Goal: Check status: Verify the current state of an ongoing process or item

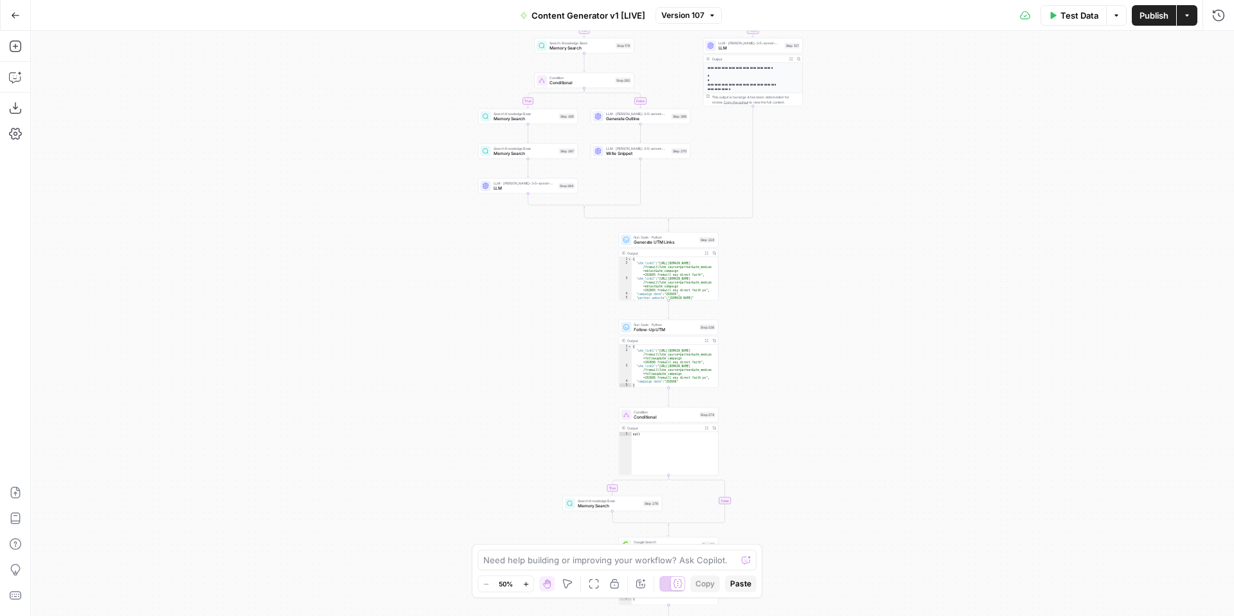
click at [17, 19] on icon "button" at bounding box center [15, 15] width 9 height 9
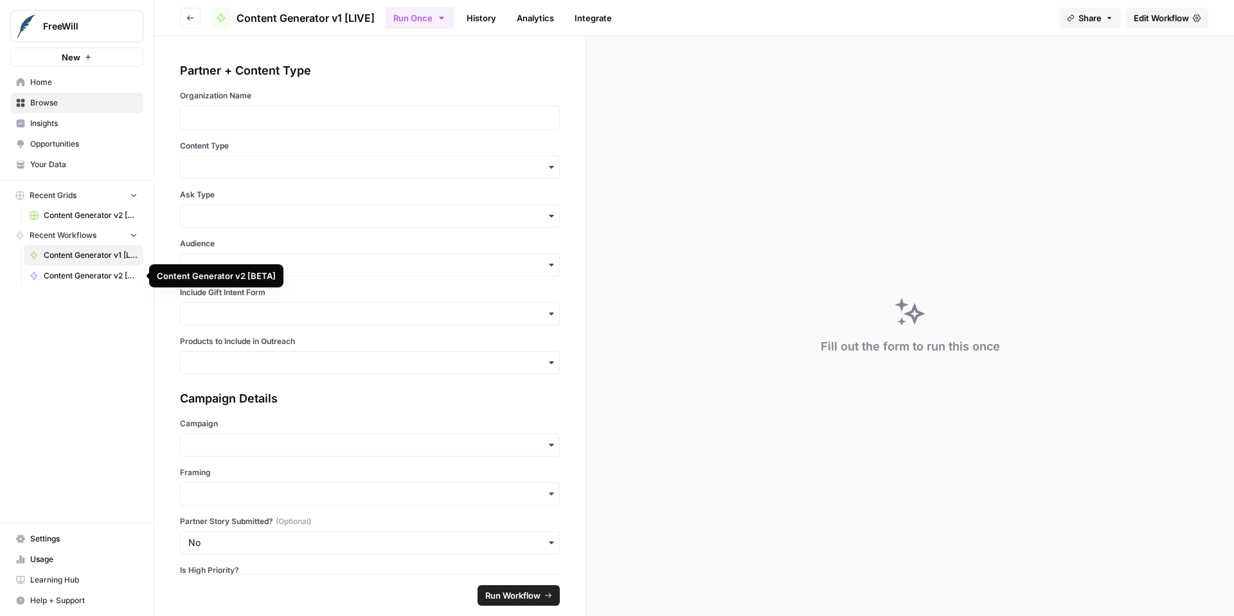
click at [86, 271] on span "Content Generator v2 [BETA]" at bounding box center [91, 276] width 94 height 12
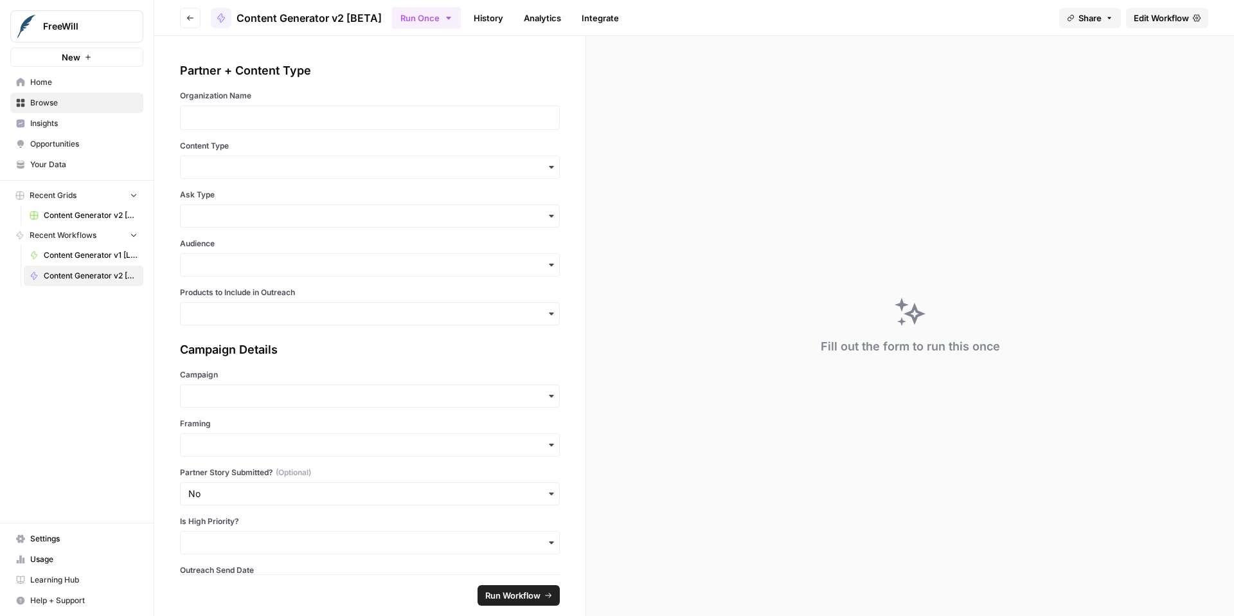
click at [193, 22] on button "Go back" at bounding box center [190, 18] width 21 height 21
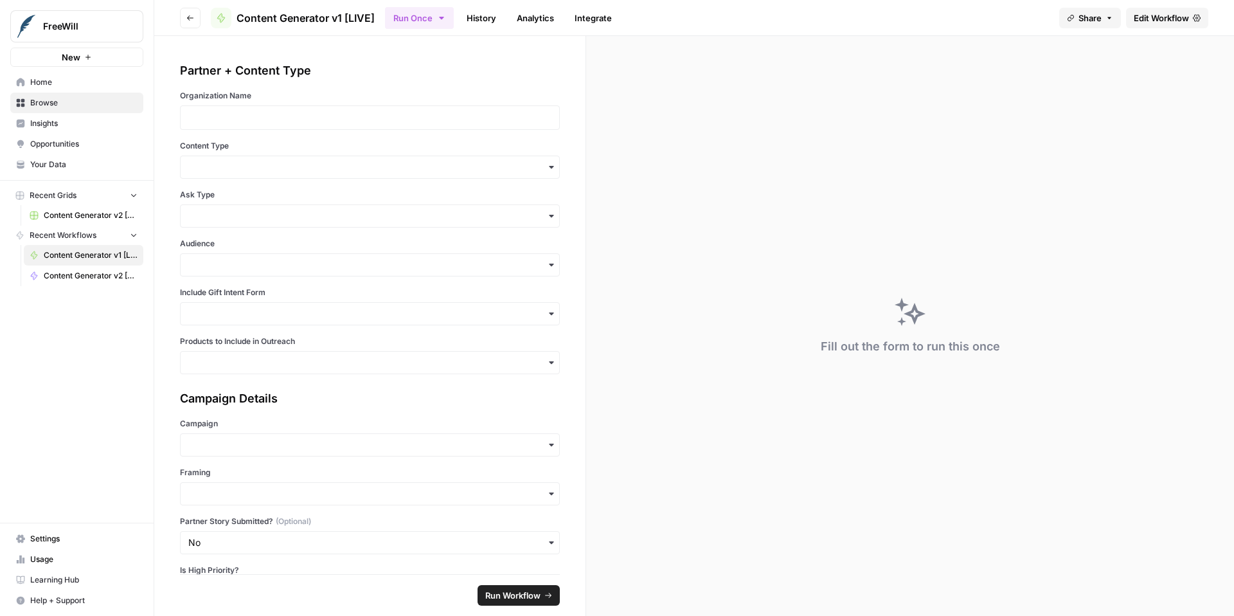
click at [55, 282] on link "Content Generator v2 [BETA]" at bounding box center [84, 275] width 120 height 21
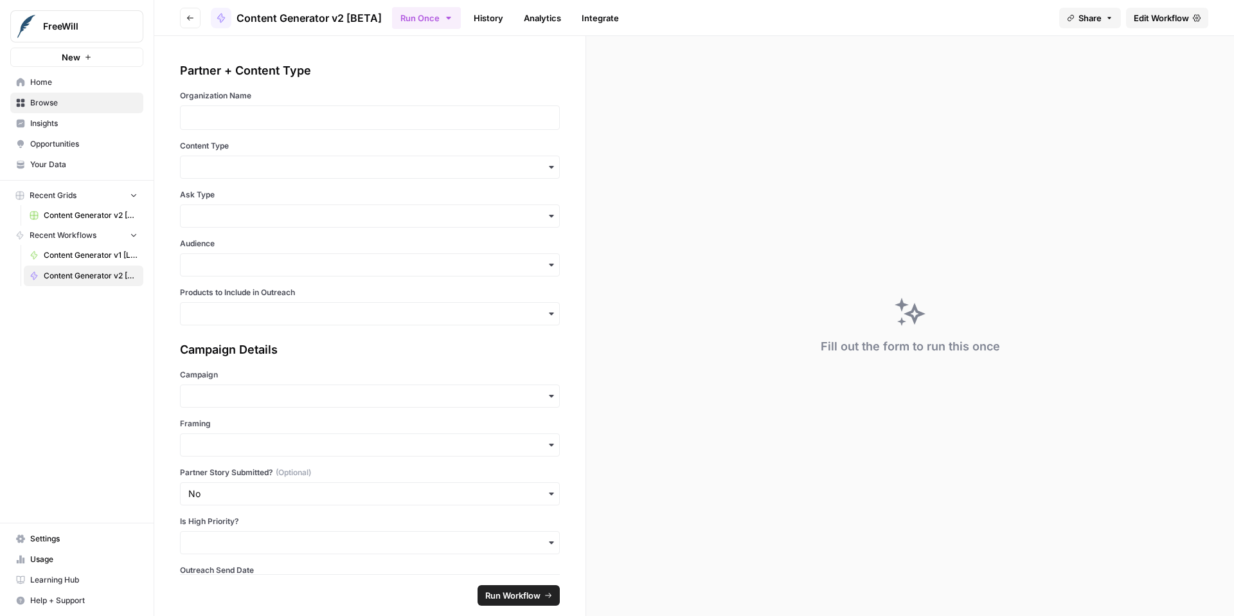
click at [490, 19] on link "History" at bounding box center [488, 18] width 45 height 21
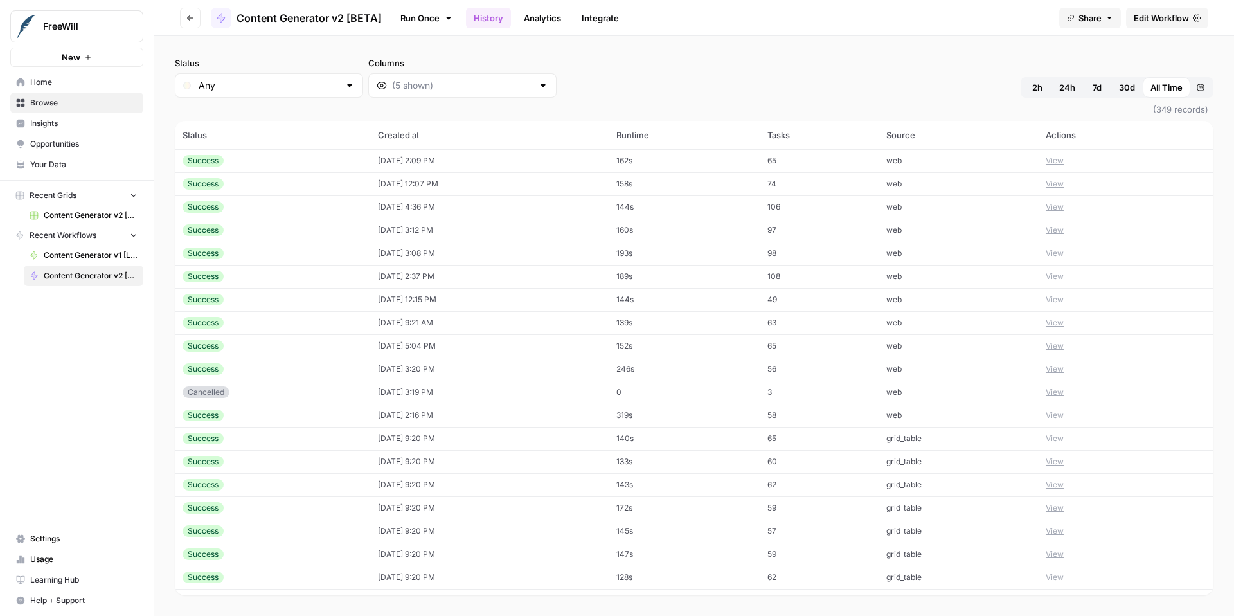
click at [1051, 414] on button "View" at bounding box center [1055, 415] width 18 height 12
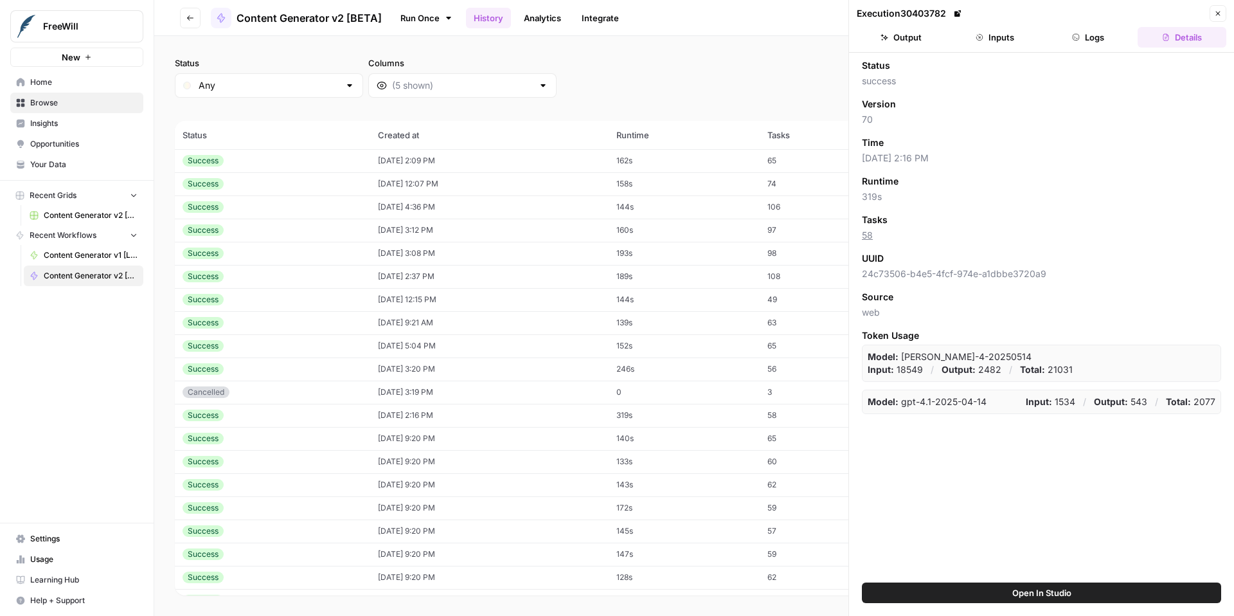
click at [900, 39] on button "Output" at bounding box center [901, 37] width 89 height 21
